Goal: Find specific page/section: Find specific page/section

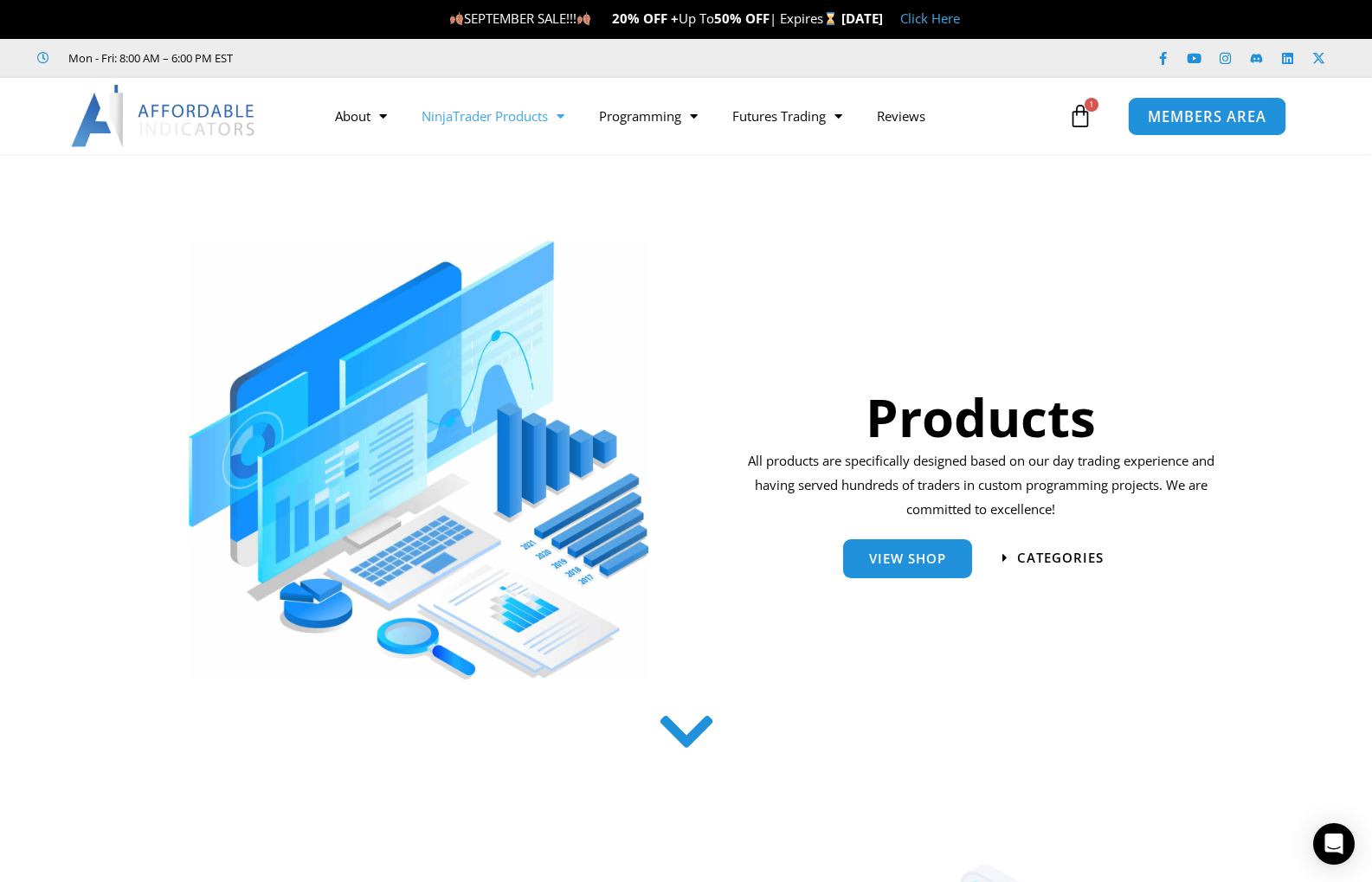
click at [1157, 117] on span "MEMBERS AREA" at bounding box center [1205, 117] width 118 height 15
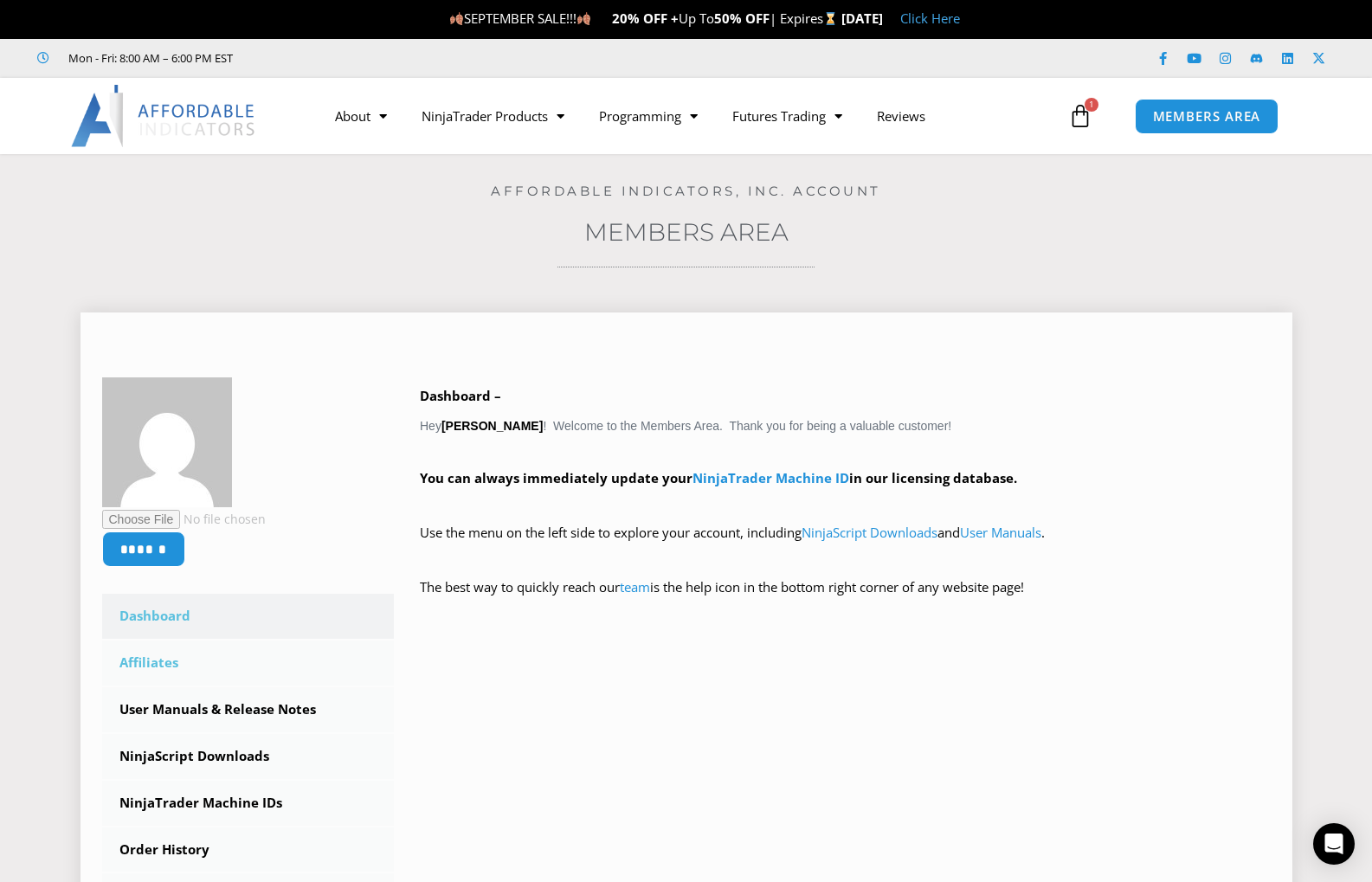
drag, startPoint x: 152, startPoint y: 666, endPoint x: 161, endPoint y: 662, distance: 9.8
click at [153, 666] on link "Affiliates" at bounding box center [248, 662] width 293 height 45
